Goal: Task Accomplishment & Management: Manage account settings

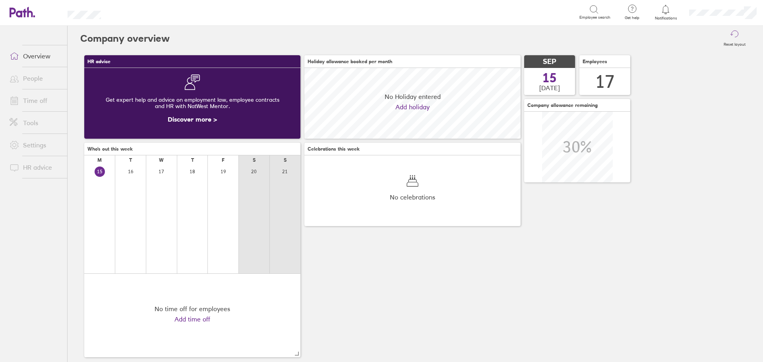
scroll to position [71, 216]
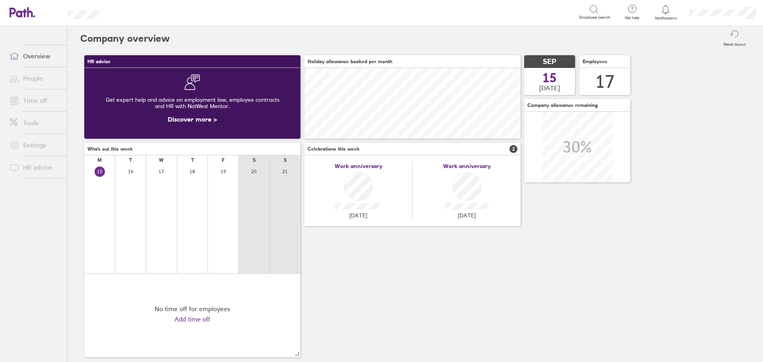
click at [50, 100] on link "Time off" at bounding box center [35, 101] width 64 height 16
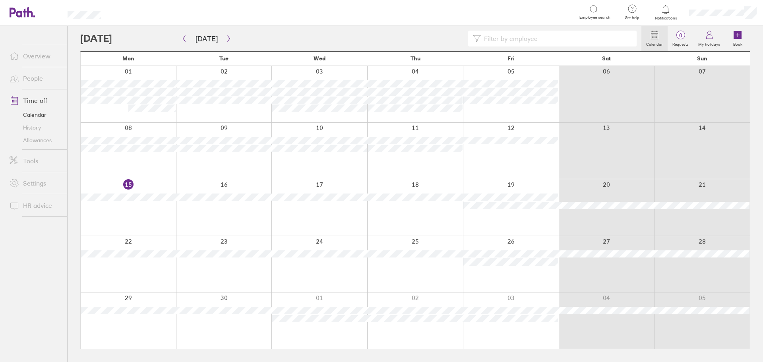
click at [156, 211] on div at bounding box center [128, 207] width 95 height 56
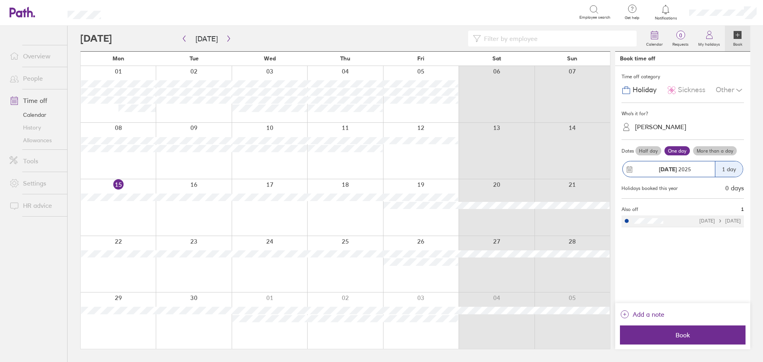
click at [672, 127] on div "Sayani Sainudeen" at bounding box center [660, 127] width 51 height 8
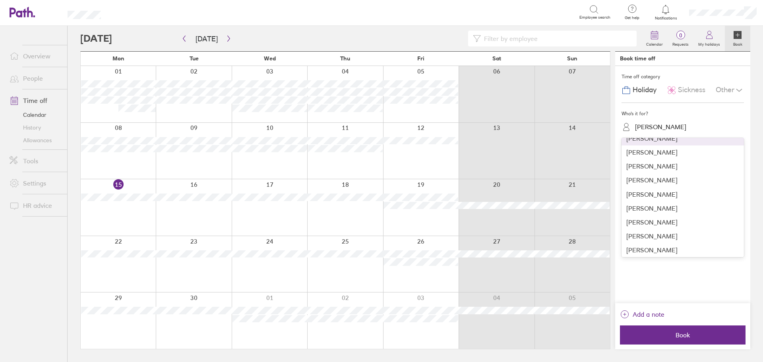
scroll to position [119, 0]
click at [669, 211] on div "Stephen Freeman" at bounding box center [683, 209] width 122 height 14
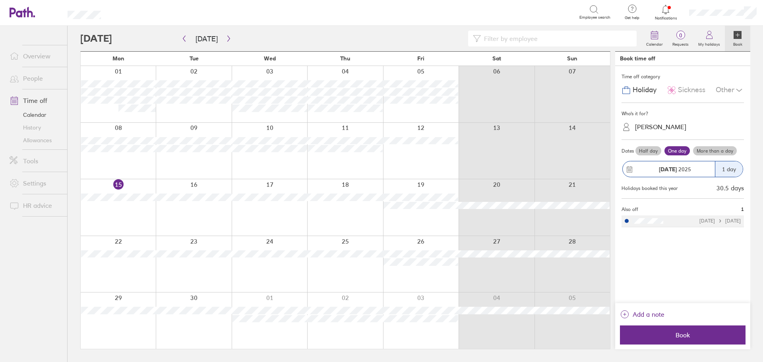
click at [644, 152] on label "Half day" at bounding box center [649, 151] width 26 height 10
click at [0, 0] on input "Half day" at bounding box center [0, 0] width 0 height 0
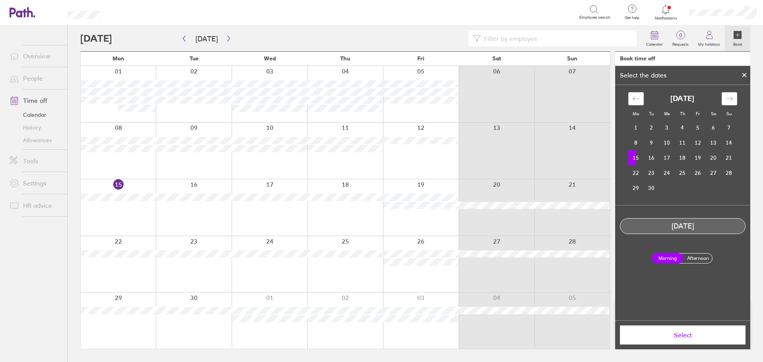
click at [705, 258] on label "Afternoon" at bounding box center [698, 259] width 32 height 10
click at [0, 0] on input "Afternoon" at bounding box center [0, 0] width 0 height 0
click at [663, 339] on span "Select" at bounding box center [683, 335] width 114 height 7
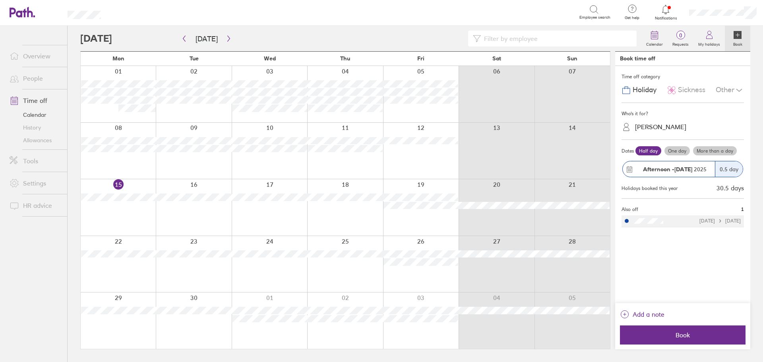
click at [663, 339] on span "Book" at bounding box center [683, 335] width 114 height 7
